Goal: Contribute content: Add original content to the website for others to see

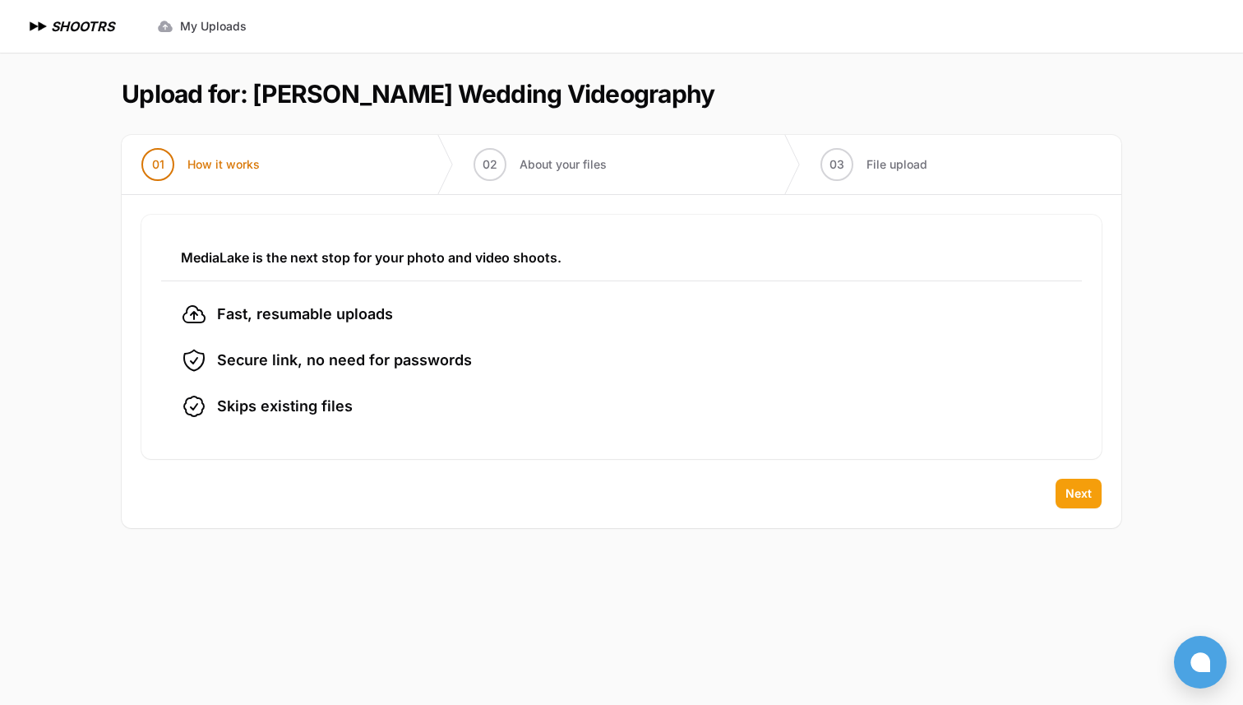
click at [1078, 488] on span "Next" at bounding box center [1079, 493] width 26 height 16
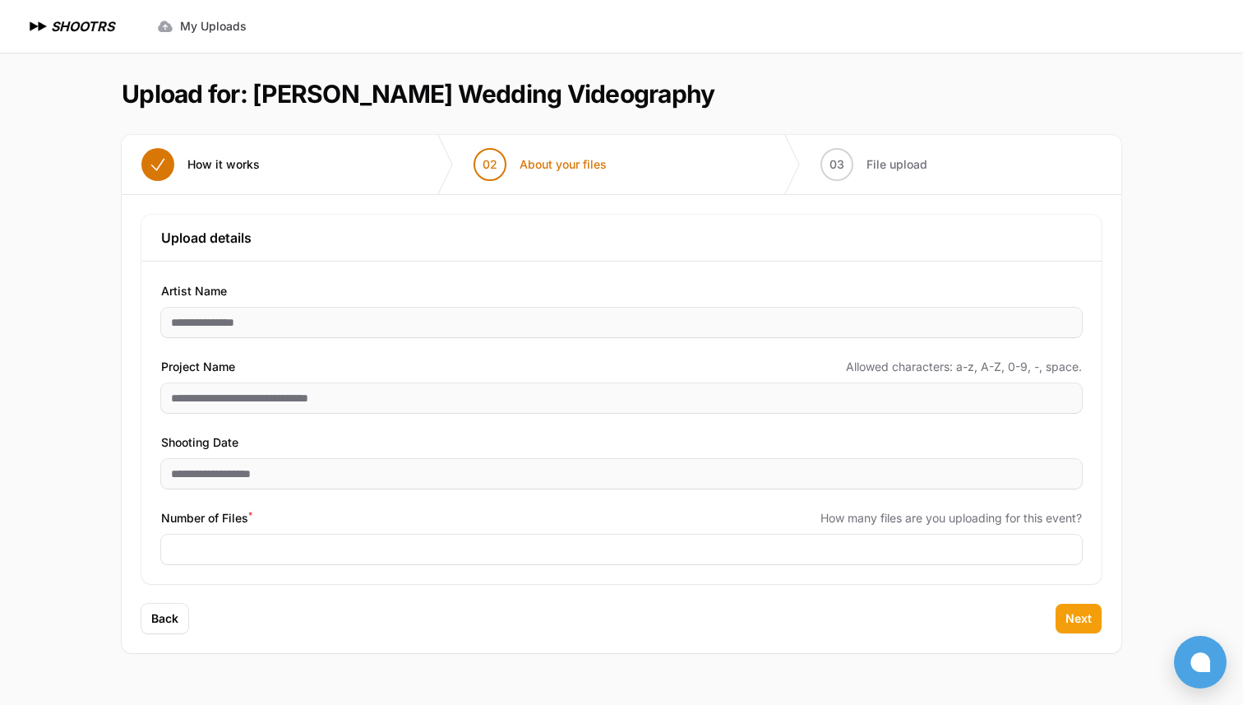
click at [1083, 618] on span "Next" at bounding box center [1079, 618] width 26 height 16
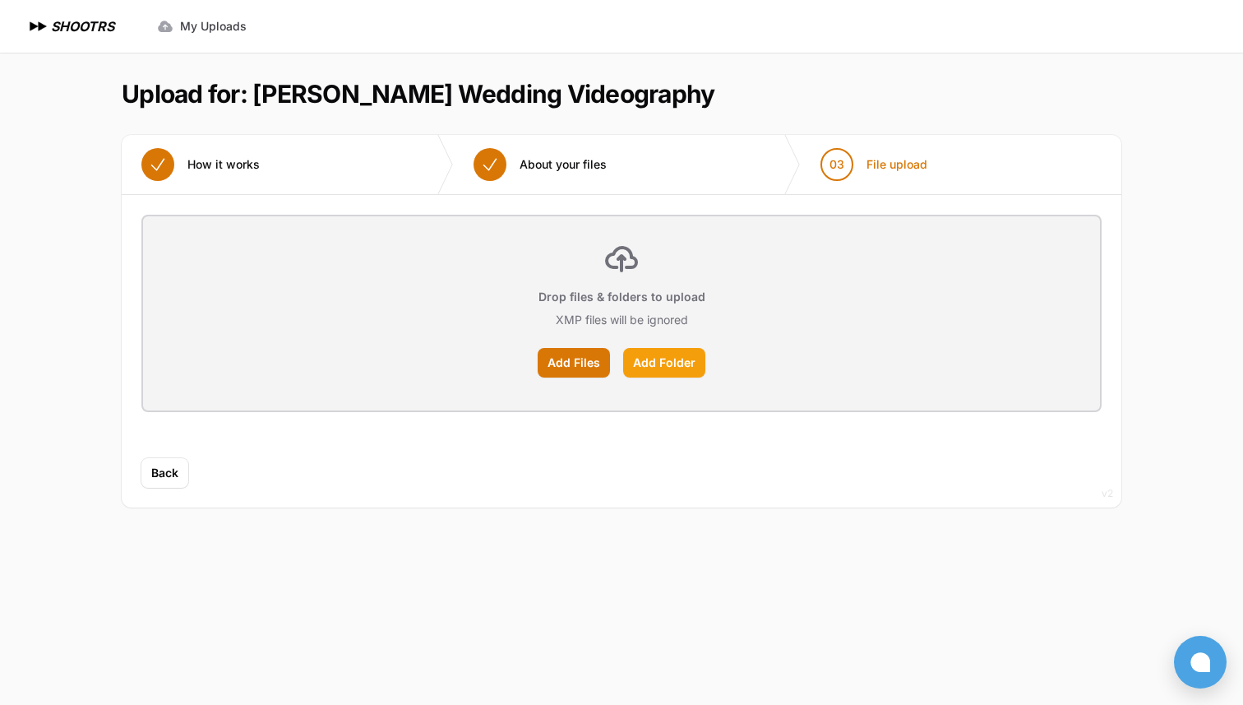
click at [661, 362] on label "Add Folder" at bounding box center [664, 363] width 82 height 30
click at [0, 0] on input "Add Folder" at bounding box center [0, 0] width 0 height 0
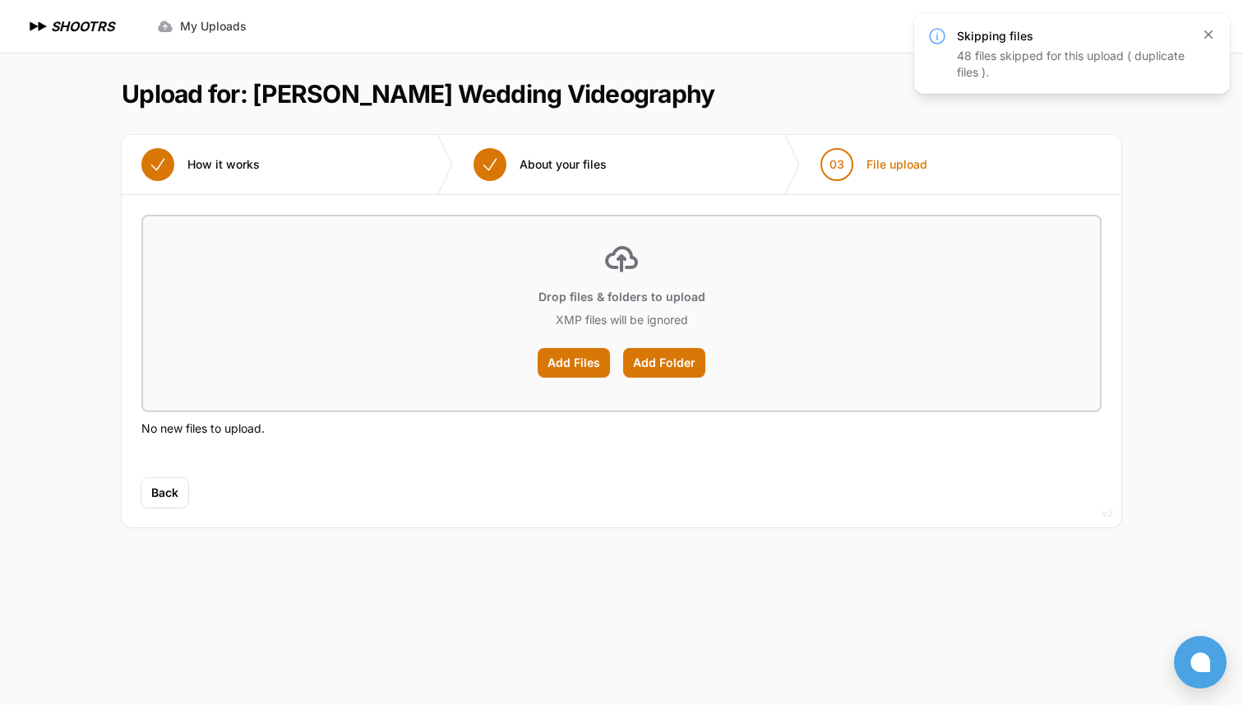
click at [1211, 33] on icon "button" at bounding box center [1209, 34] width 16 height 16
click at [162, 505] on button "Back" at bounding box center [164, 493] width 47 height 30
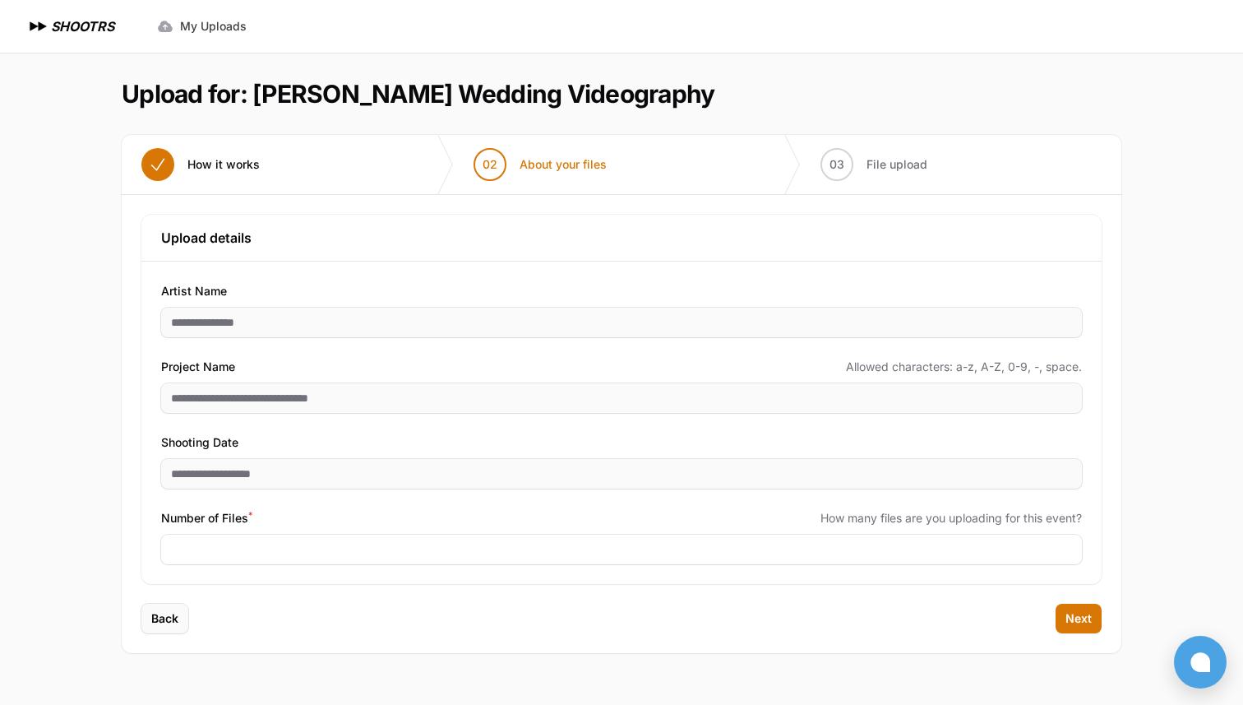
click at [161, 613] on span "Back" at bounding box center [164, 618] width 27 height 16
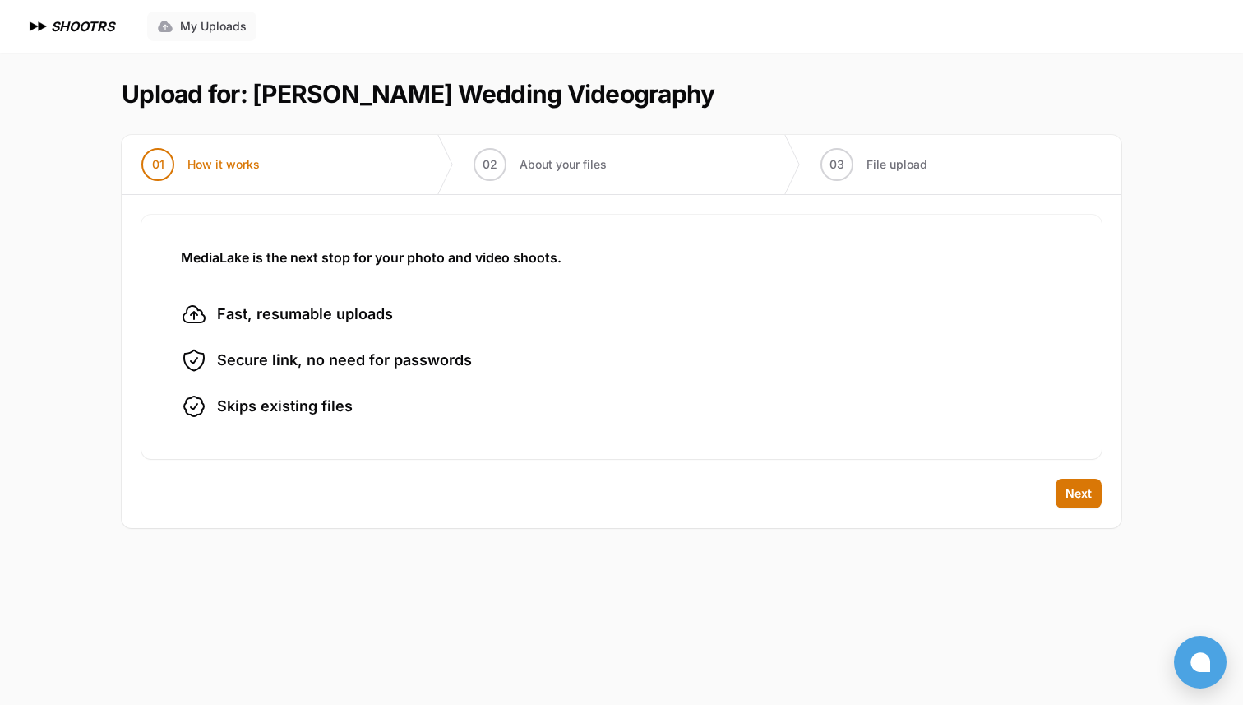
click at [192, 29] on span "My Uploads" at bounding box center [213, 26] width 67 height 16
click at [1072, 496] on span "Next" at bounding box center [1079, 493] width 26 height 16
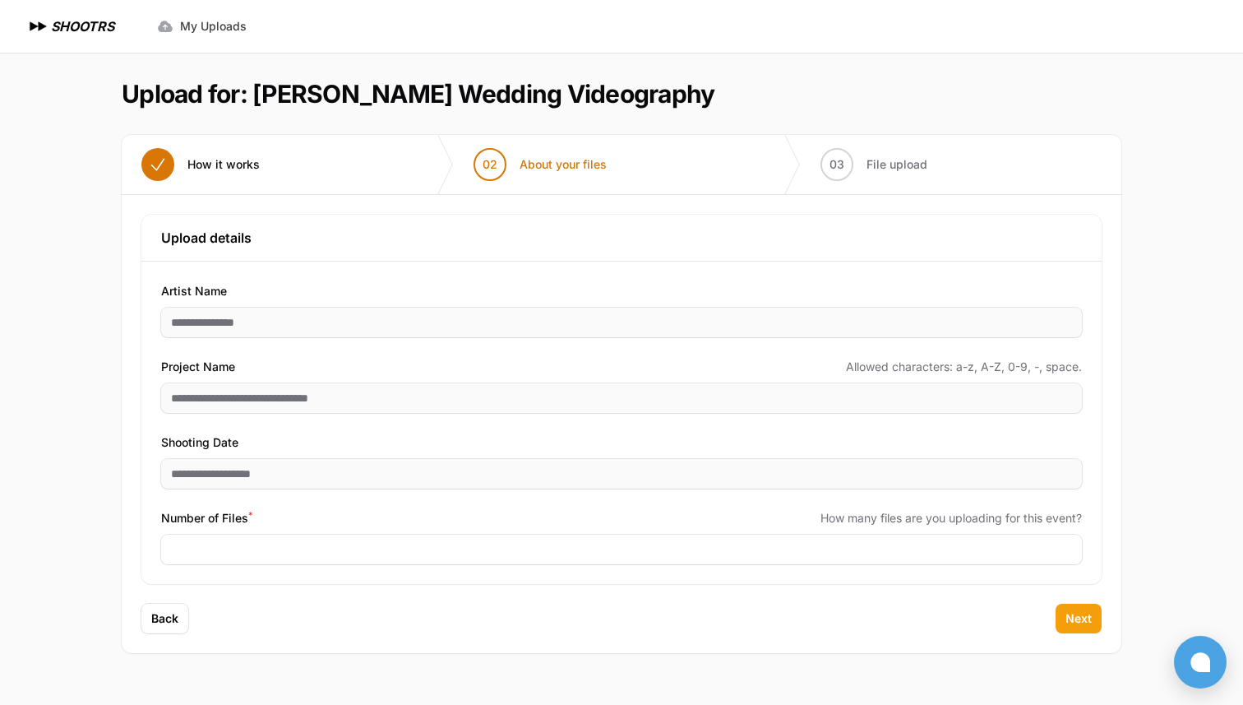
click at [1073, 620] on span "Next" at bounding box center [1079, 618] width 26 height 16
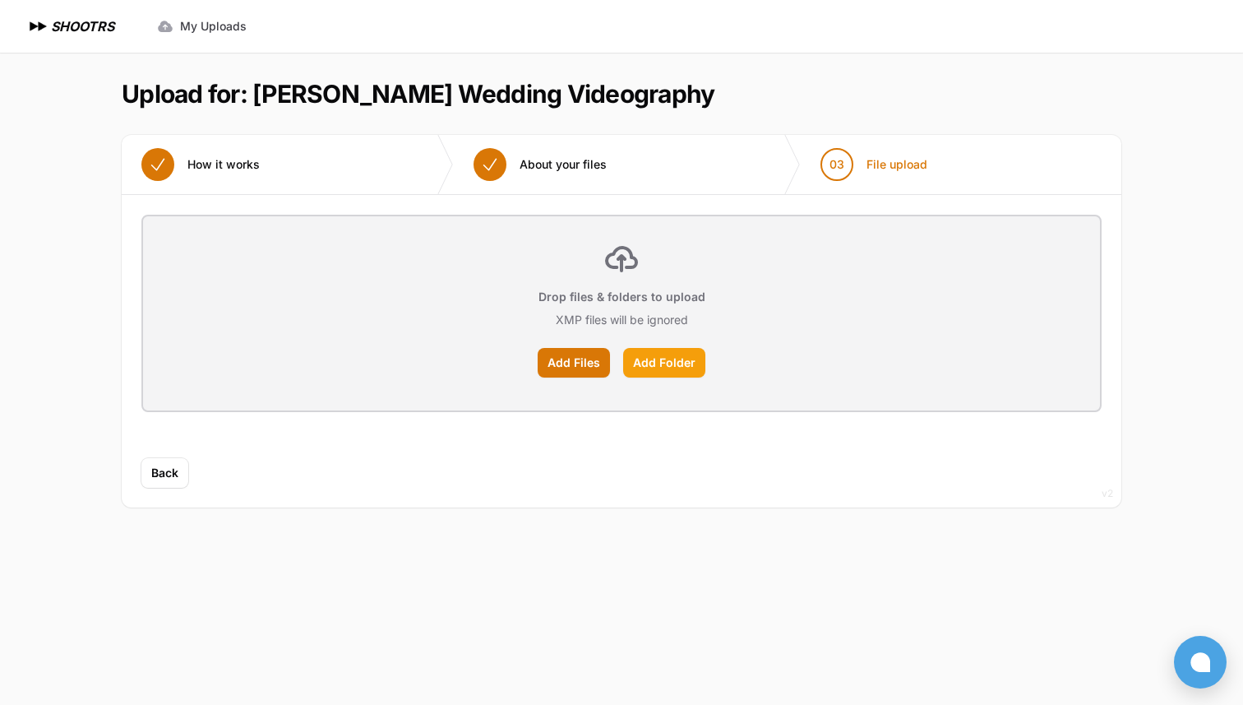
click at [653, 363] on label "Add Folder" at bounding box center [664, 363] width 82 height 30
click at [0, 0] on input "Add Folder" at bounding box center [0, 0] width 0 height 0
click at [686, 357] on label "Add Folder" at bounding box center [664, 363] width 82 height 30
click at [0, 0] on input "Add Folder" at bounding box center [0, 0] width 0 height 0
